Goal: Check status

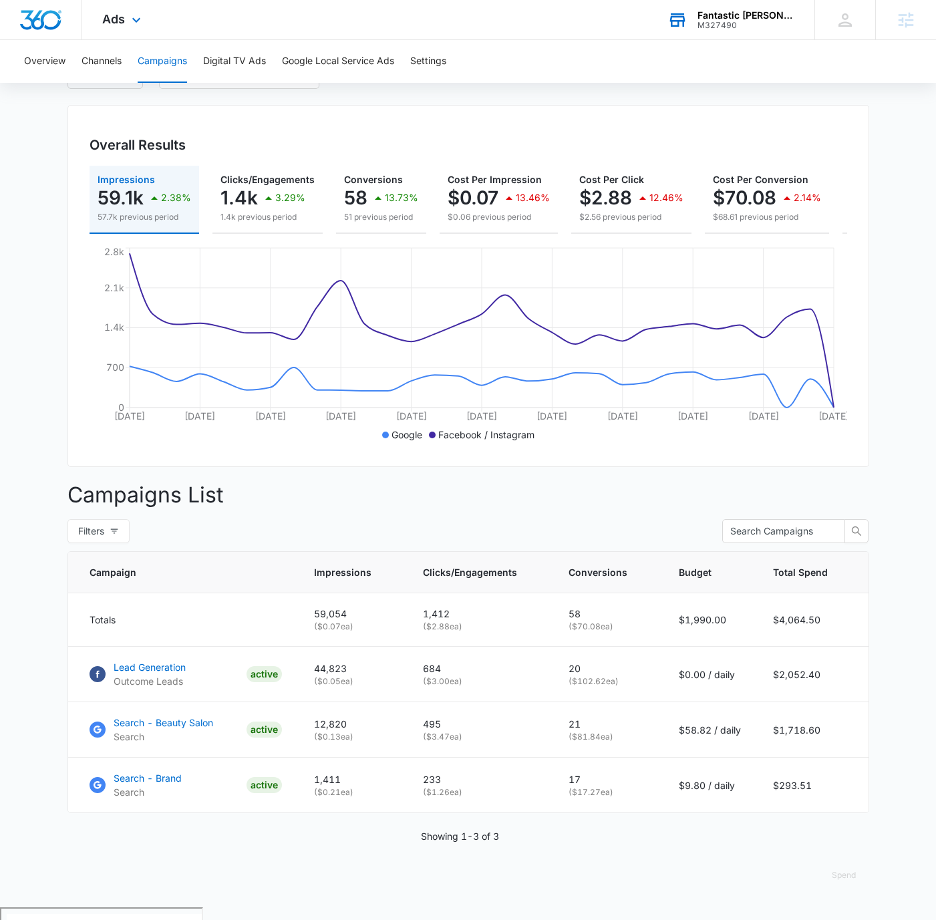
click at [771, 23] on div "M327490" at bounding box center [746, 25] width 98 height 9
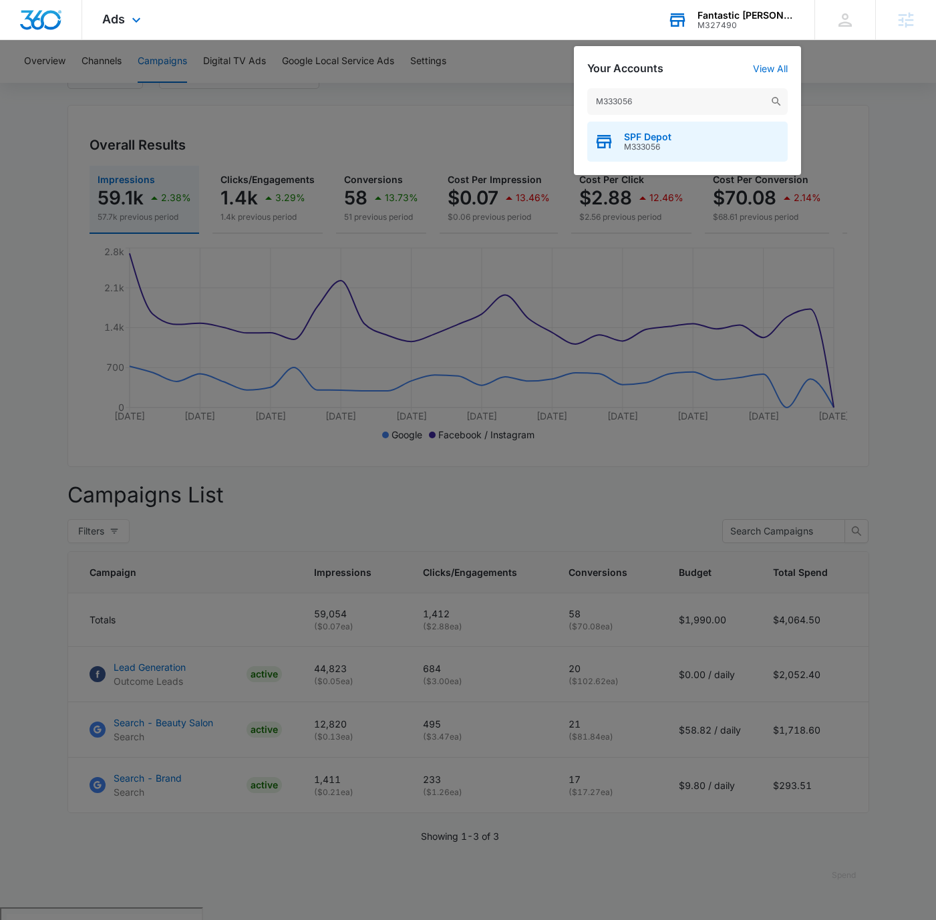
type input "M333056"
click at [743, 128] on div "SPF Depot M333056" at bounding box center [687, 142] width 200 height 40
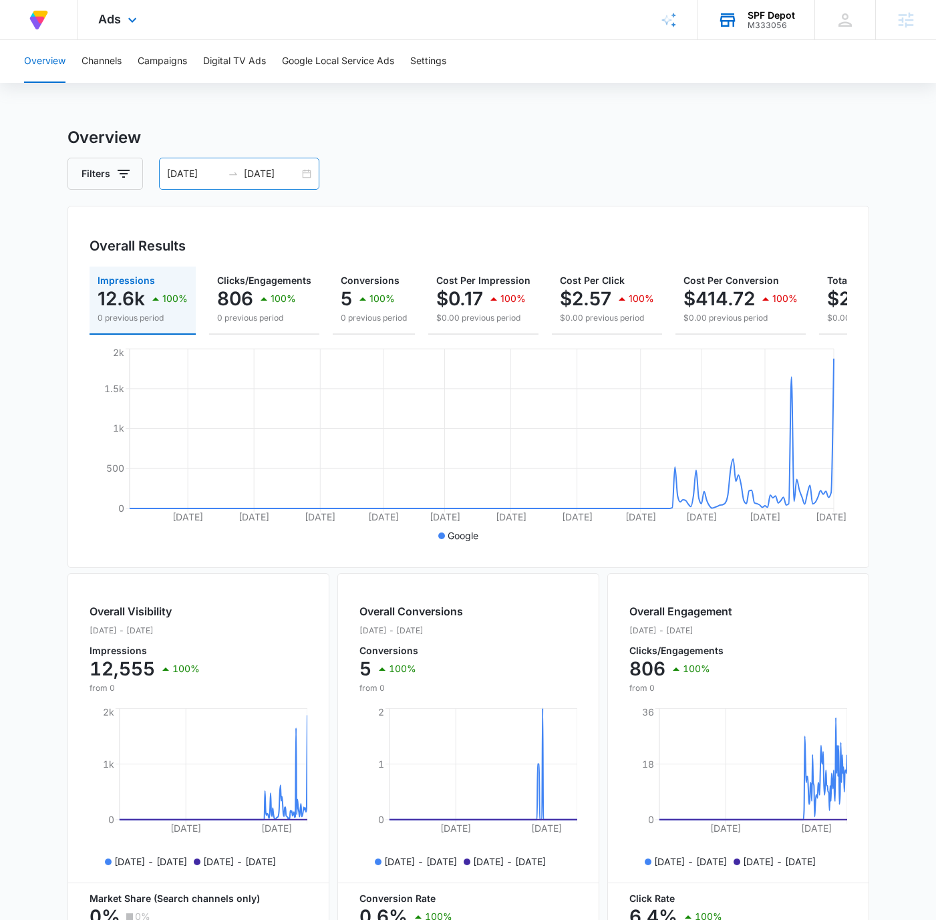
click at [309, 171] on div "[DATE] [DATE]" at bounding box center [239, 174] width 160 height 32
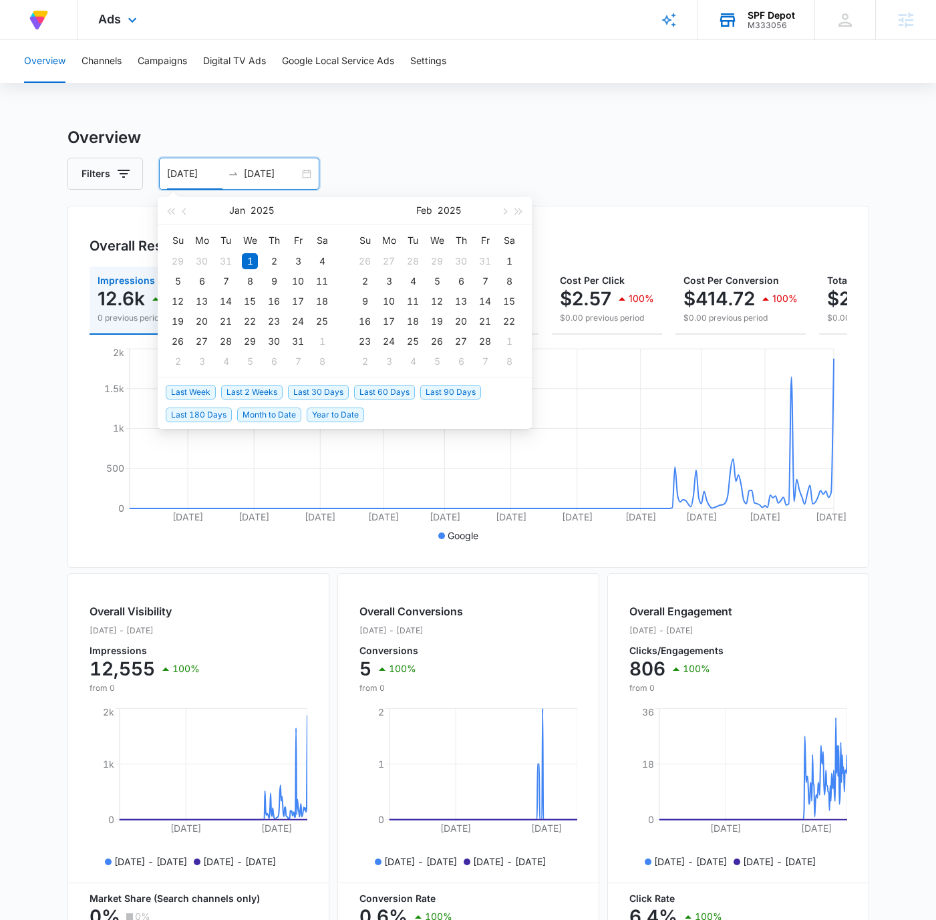
click at [319, 387] on span "Last 30 Days" at bounding box center [318, 392] width 61 height 15
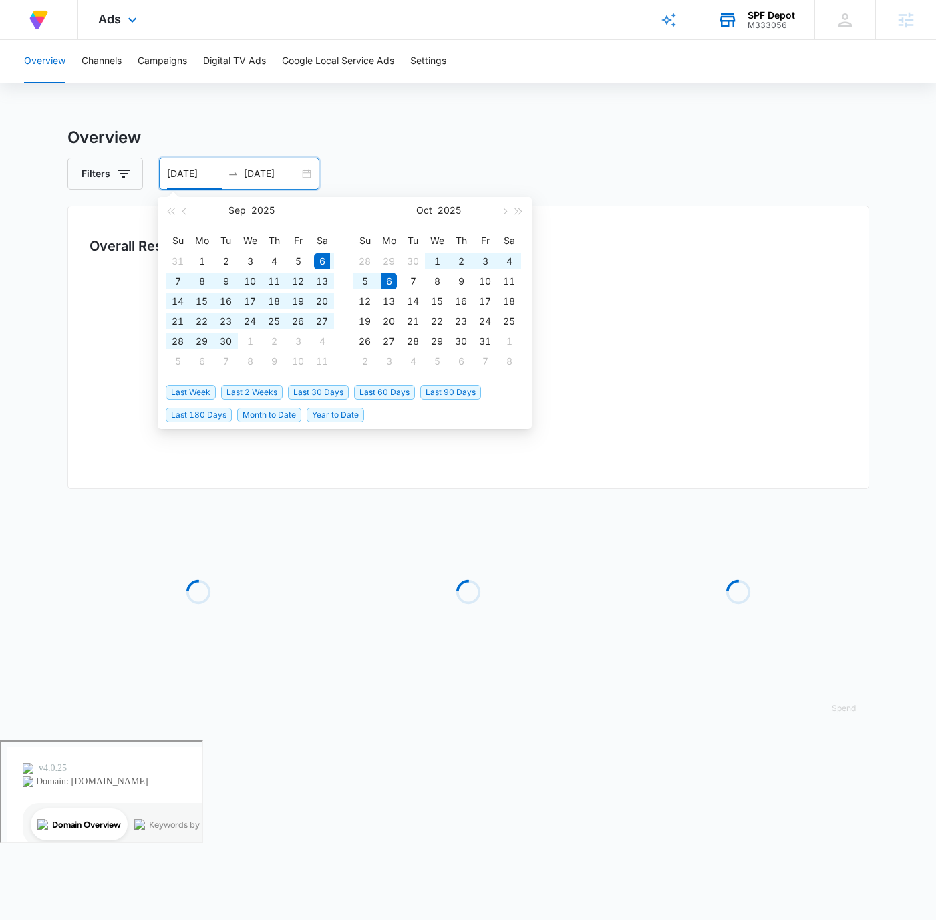
type input "[DATE]"
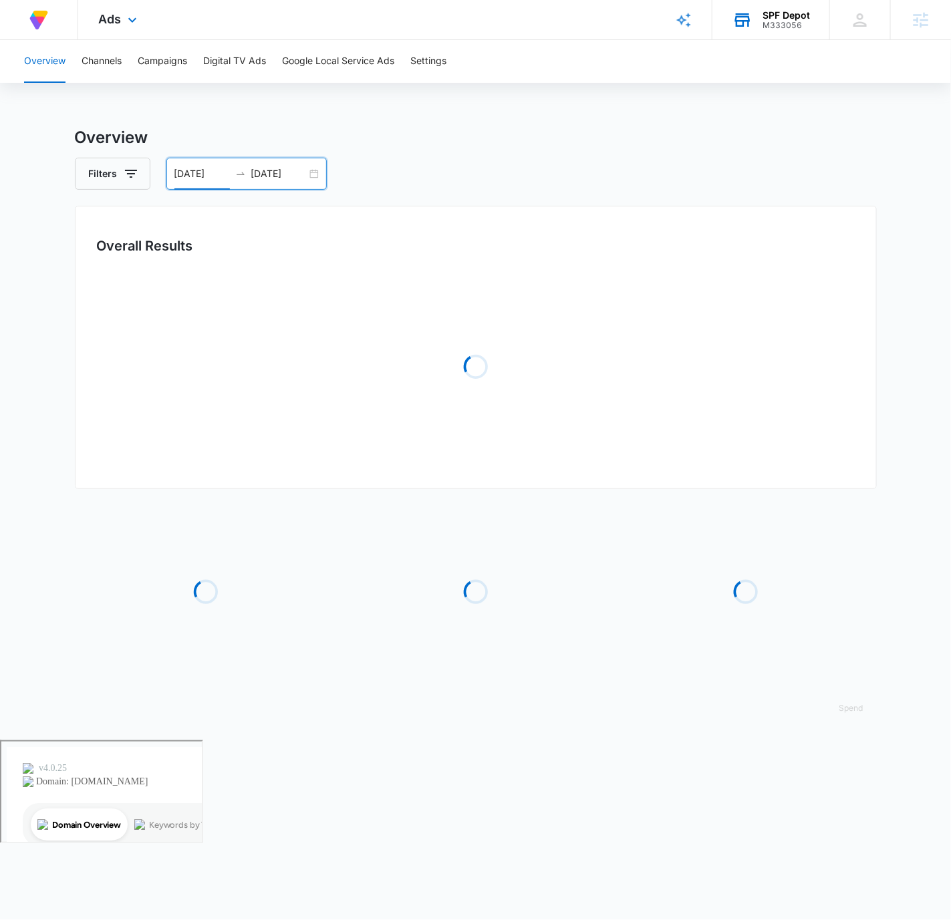
click at [730, 173] on div "Filters [DATE] [DATE]" at bounding box center [476, 174] width 802 height 32
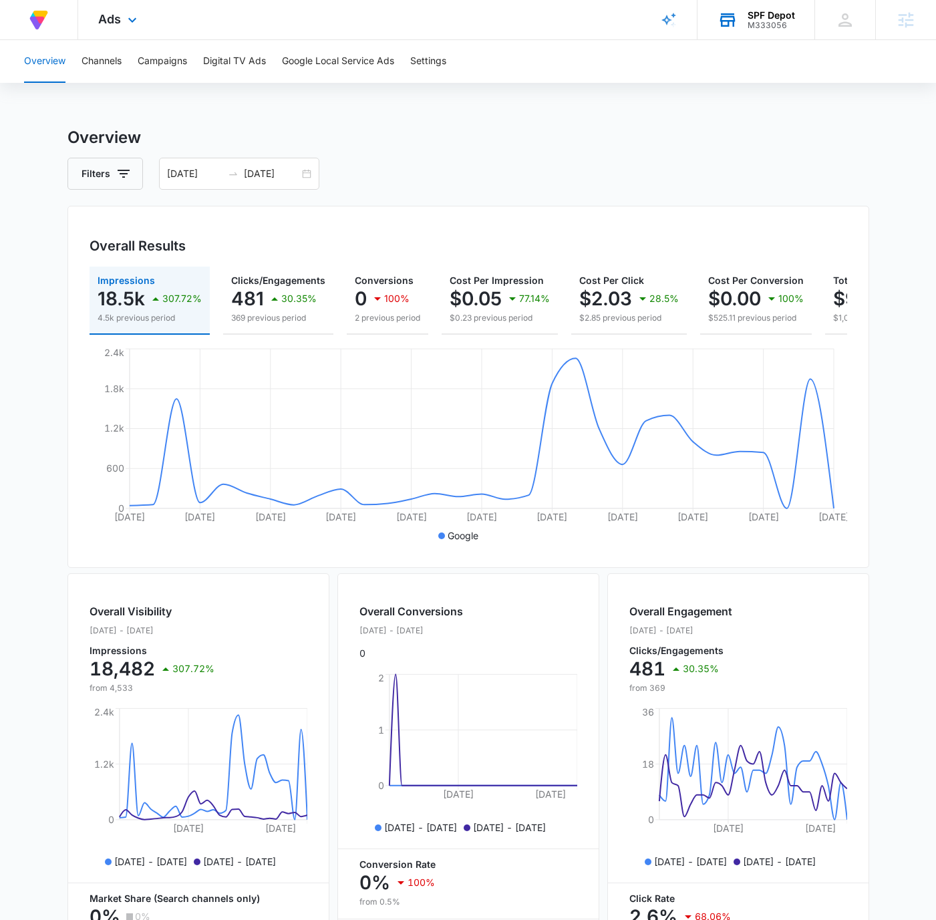
scroll to position [0, 116]
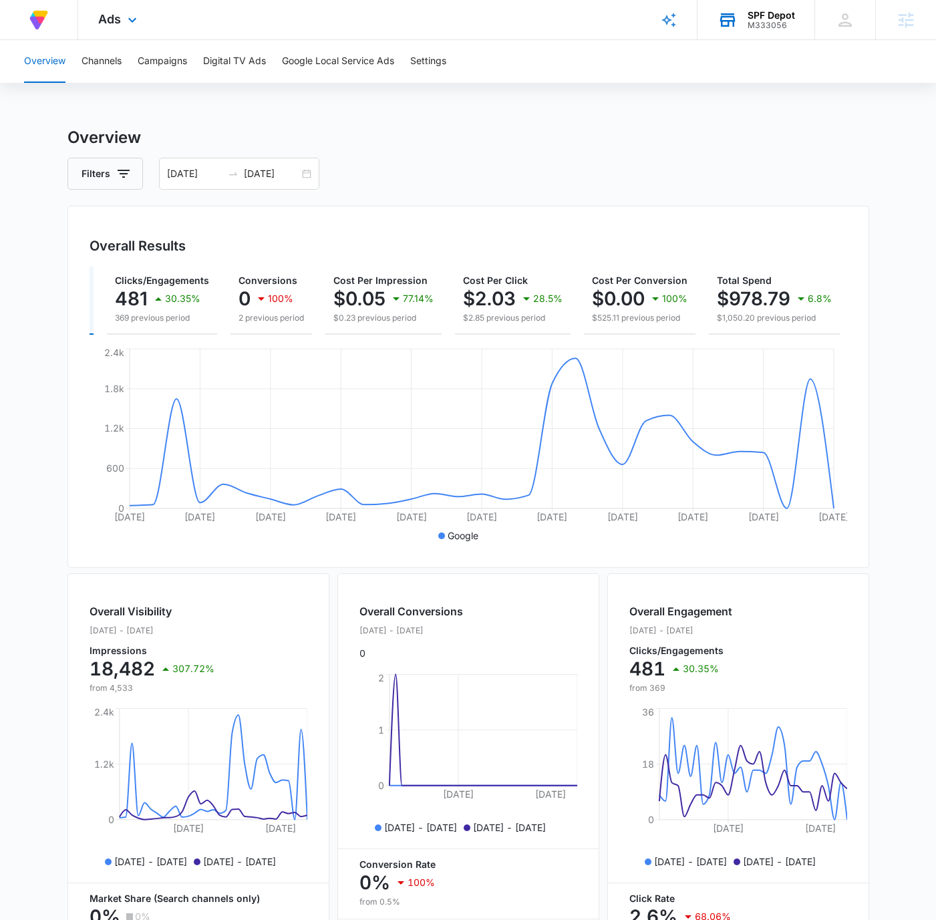
click at [888, 329] on main "Overview Filters [DATE] [DATE] Overall Results Impressions 18.5k 307.72% 4.5k p…" at bounding box center [468, 605] width 936 height 959
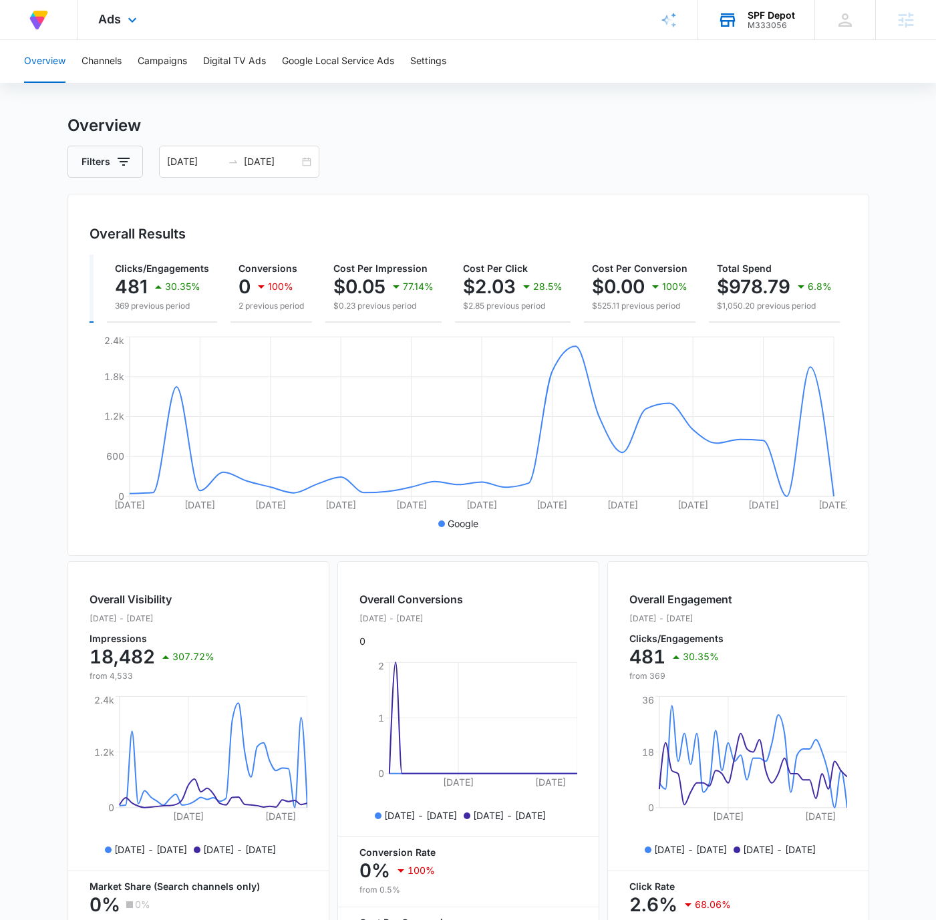
scroll to position [0, 0]
